Goal: Task Accomplishment & Management: Complete application form

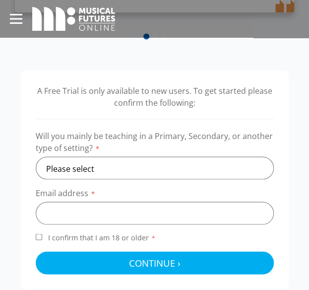
scroll to position [337, 0]
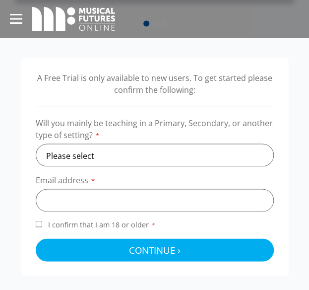
click at [161, 132] on label "Will you mainly be teaching in a Primary, Secondary, or another type of setting…" at bounding box center [155, 130] width 238 height 26
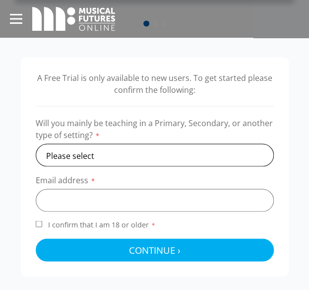
click at [143, 151] on select "Please select Primary Secondary Other" at bounding box center [155, 154] width 238 height 23
select select "primary"
click at [36, 143] on select "Please select Primary Secondary Other" at bounding box center [155, 154] width 238 height 23
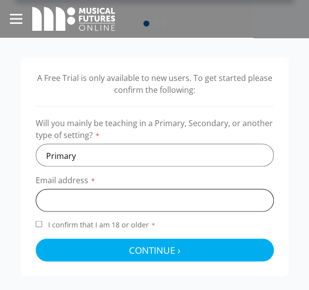
click at [108, 204] on input "email" at bounding box center [155, 199] width 238 height 23
type input "x"
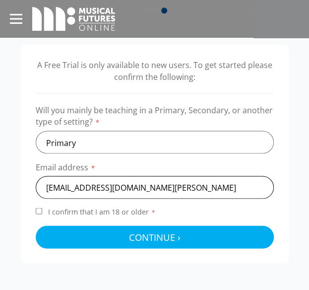
type input "cat.lang@stf.st-edwards.leeds.sch.uk"
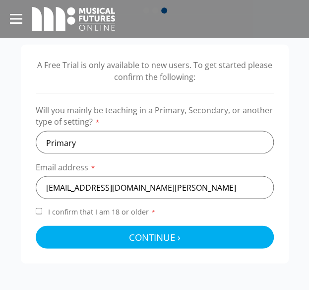
click at [32, 212] on div "A Free Trial is only available to new users. To get started please confirm the …" at bounding box center [155, 153] width 268 height 218
click at [38, 212] on input "I confirm that I am 18 or older *" at bounding box center [39, 210] width 6 height 6
checkbox input "true"
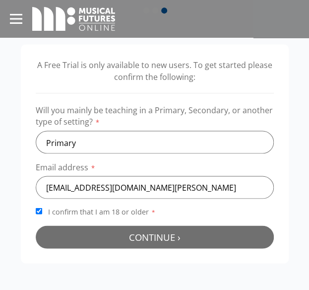
click at [85, 232] on button "Continue › Checking your details..." at bounding box center [155, 236] width 238 height 23
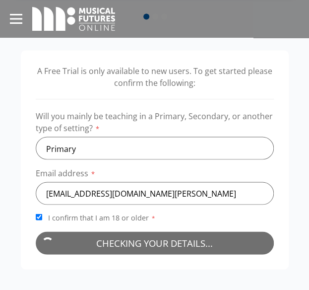
scroll to position [350, 0]
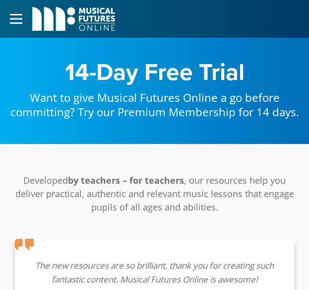
scroll to position [354, 0]
